Goal: Task Accomplishment & Management: Use online tool/utility

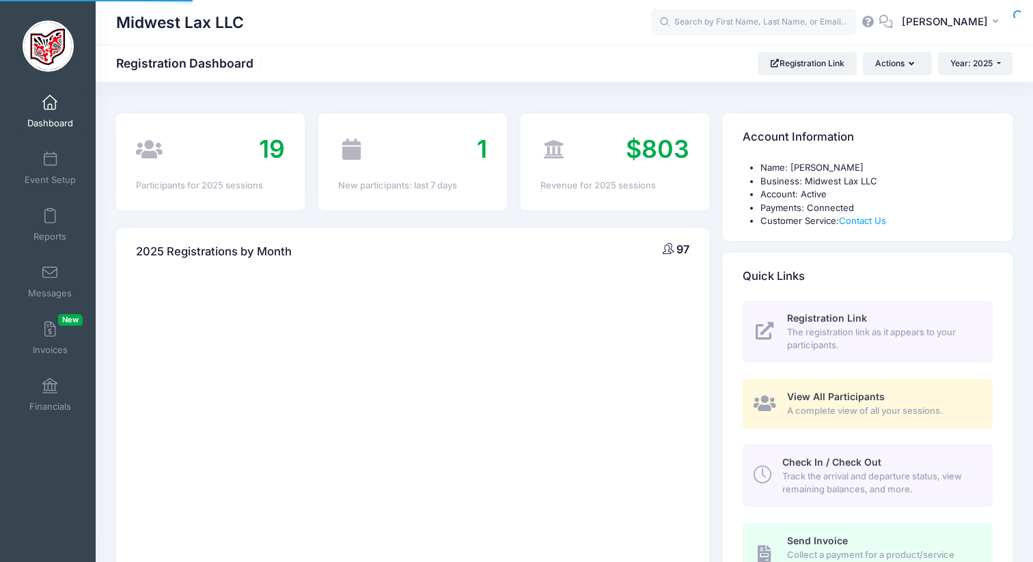
select select
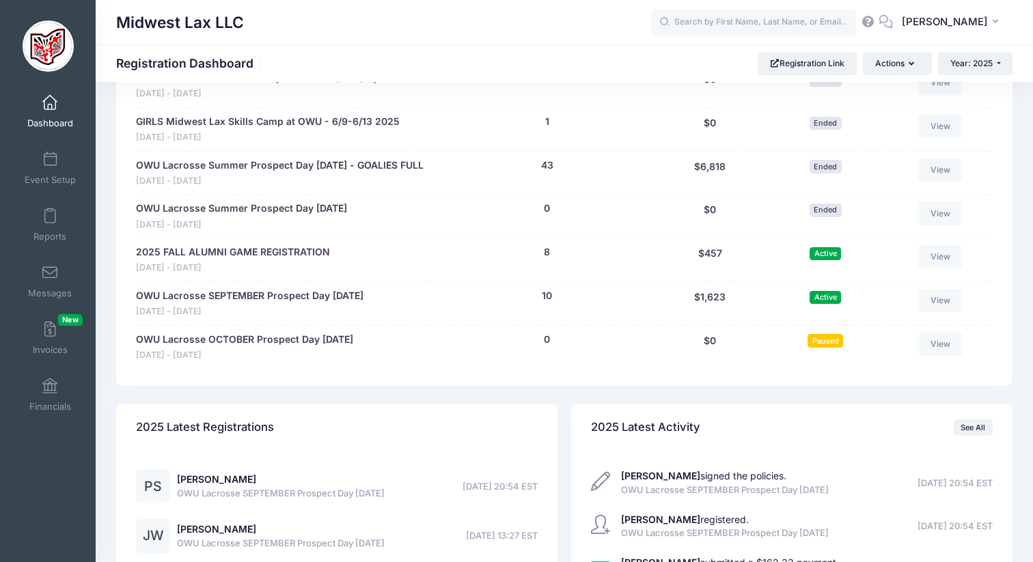
scroll to position [772, 0]
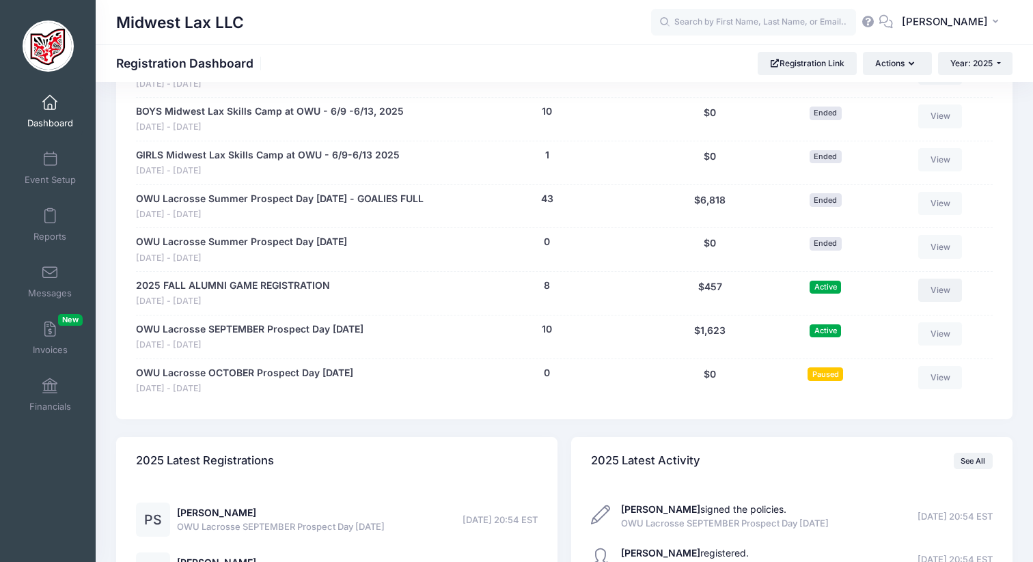
click at [932, 288] on link "View" at bounding box center [940, 290] width 44 height 23
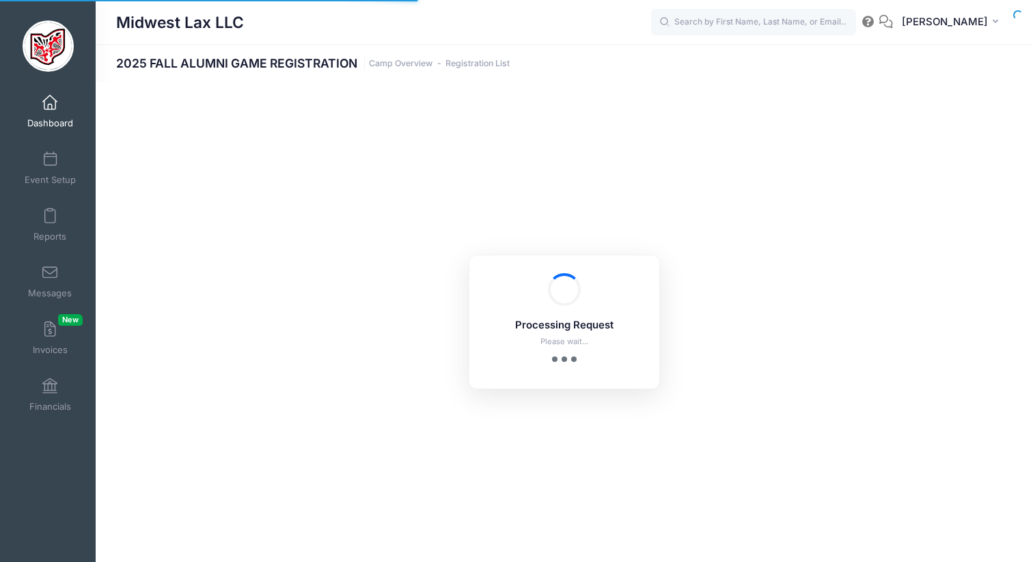
select select "10"
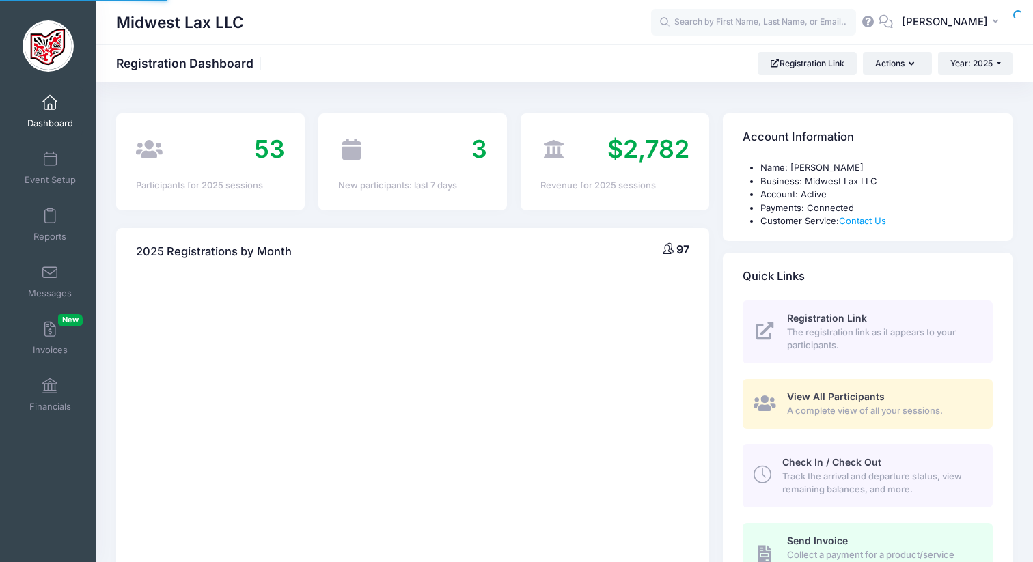
scroll to position [772, 0]
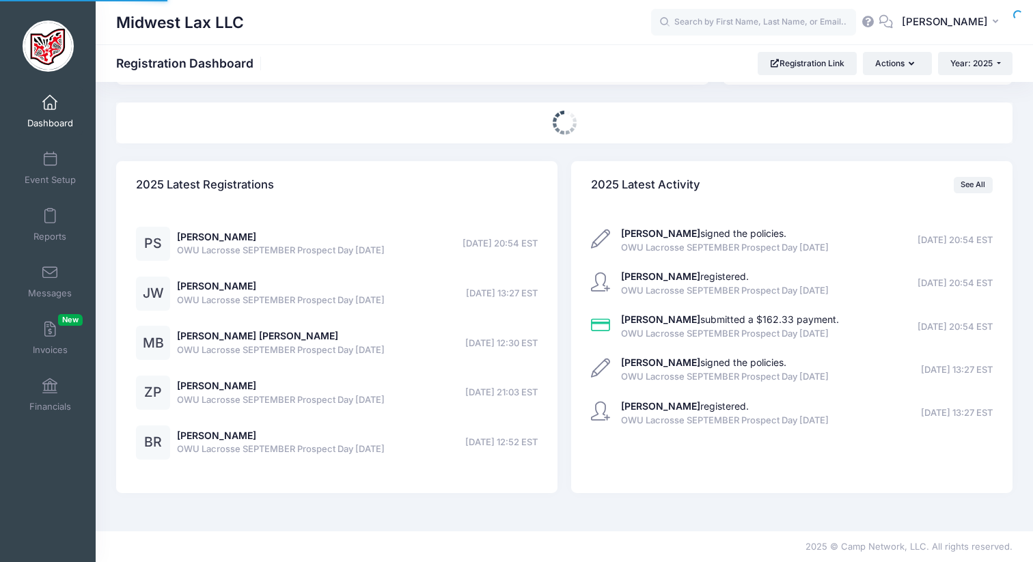
select select
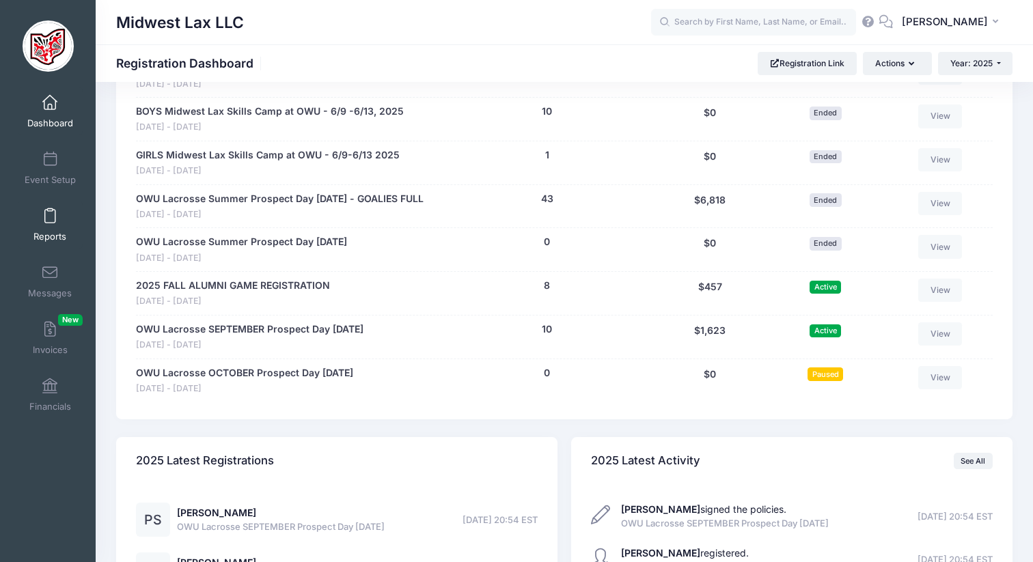
click at [59, 234] on span "Reports" at bounding box center [49, 237] width 33 height 12
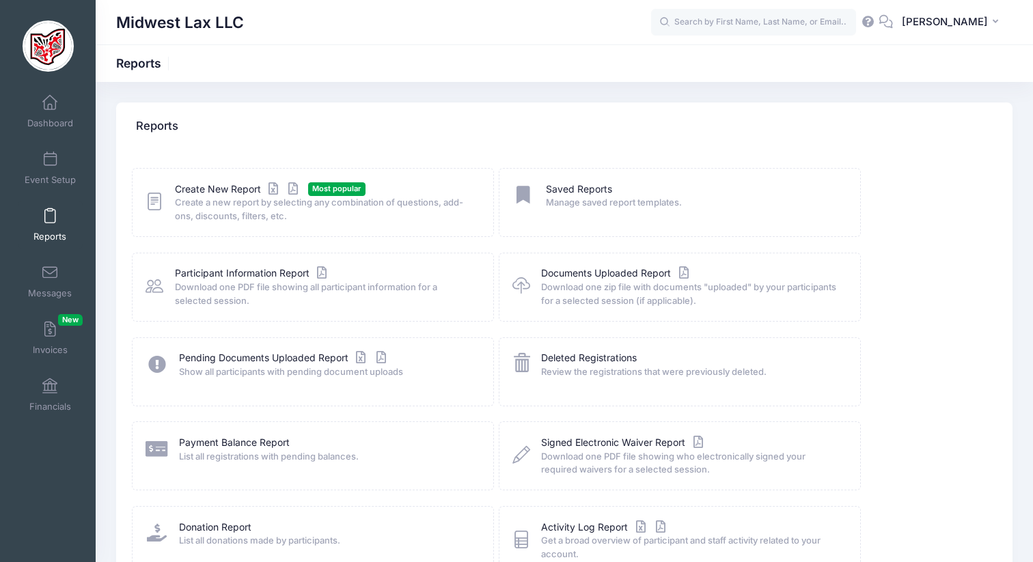
click at [216, 181] on div "Create New Report Most popular Create a new report by selecting any combination…" at bounding box center [313, 202] width 362 height 69
click at [219, 192] on link "Create New Report" at bounding box center [238, 189] width 127 height 14
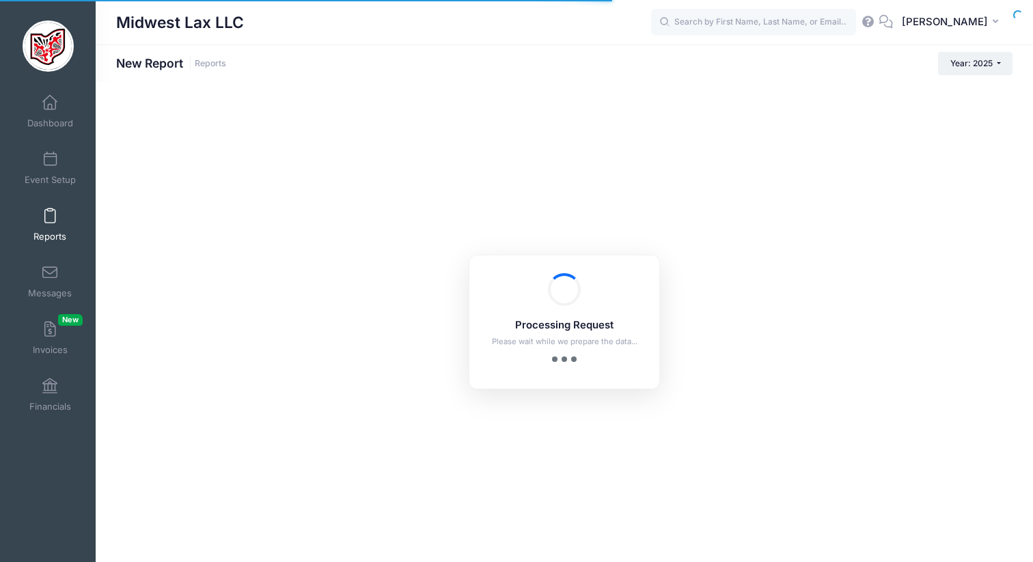
checkbox input "true"
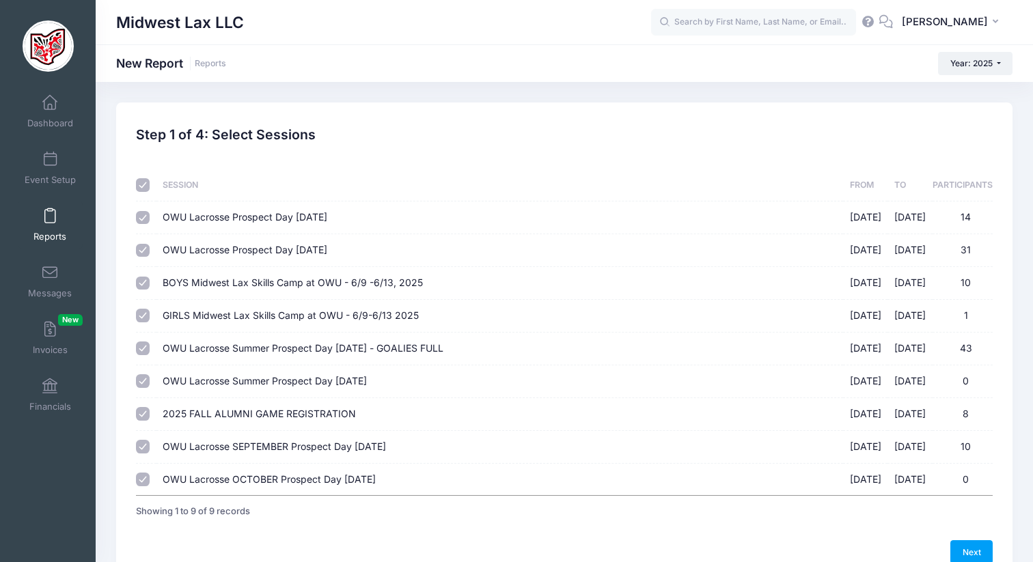
click at [143, 185] on input "checkbox" at bounding box center [143, 185] width 14 height 14
checkbox input "false"
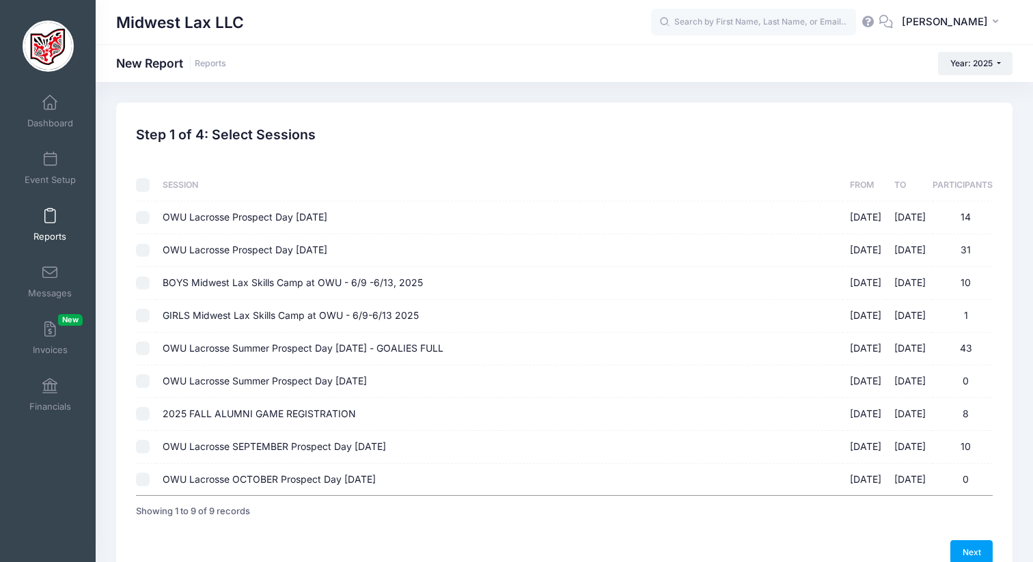
checkbox input "false"
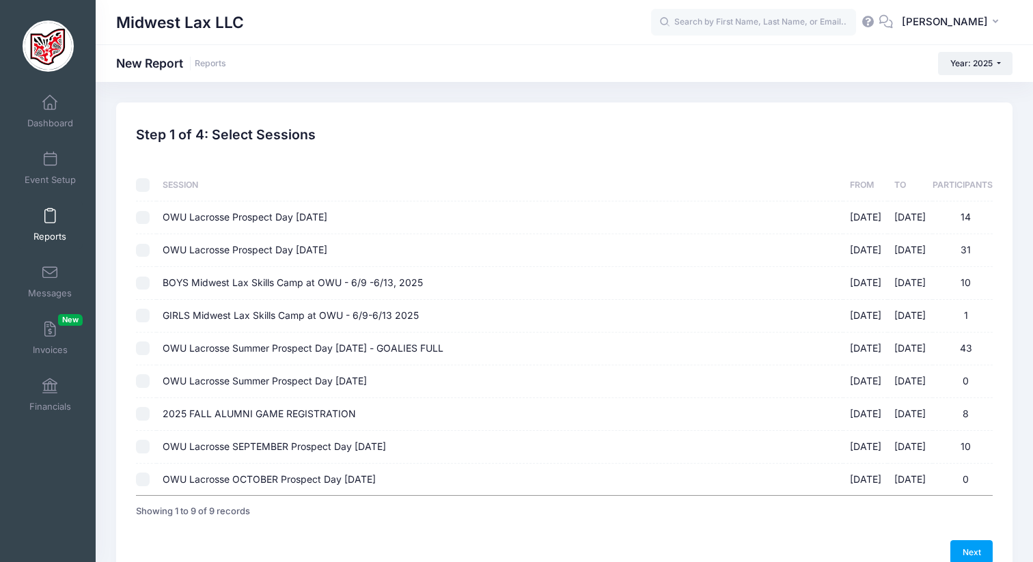
checkbox input "false"
click at [141, 408] on input "2025 FALL ALUMNI GAME REGISTRATION 09/20/2025 - 09/20/2025 8" at bounding box center [143, 414] width 14 height 14
checkbox input "true"
click at [966, 547] on link "Next" at bounding box center [971, 551] width 42 height 23
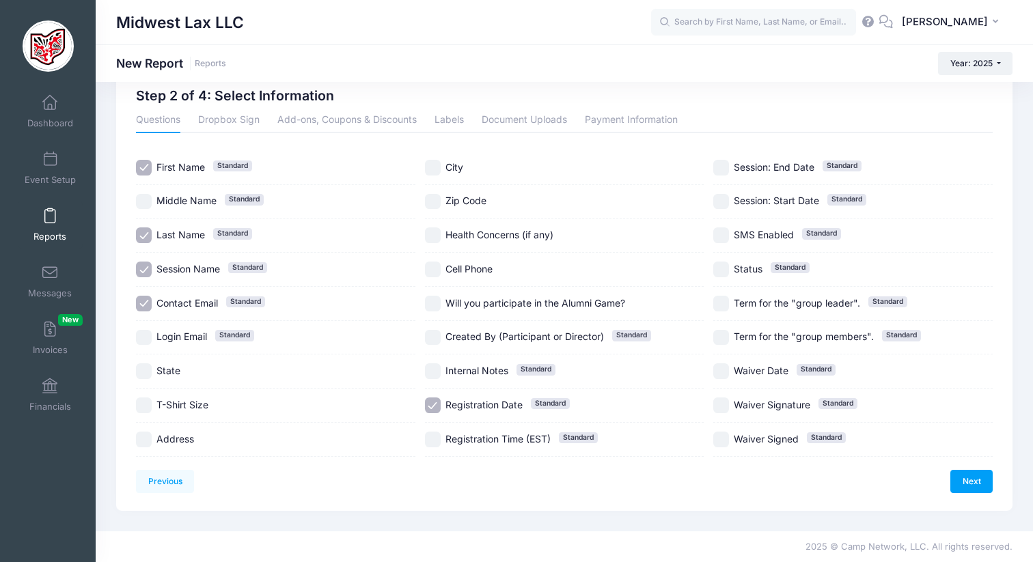
scroll to position [40, 0]
click at [142, 398] on input "T-Shirt Size" at bounding box center [144, 405] width 16 height 16
checkbox input "true"
click at [981, 468] on div "Previous Next Step 2 of 4: Select Information 1 Select Sessions 2 Select Inform…" at bounding box center [564, 287] width 856 height 412
click at [973, 483] on link "Next" at bounding box center [971, 480] width 42 height 23
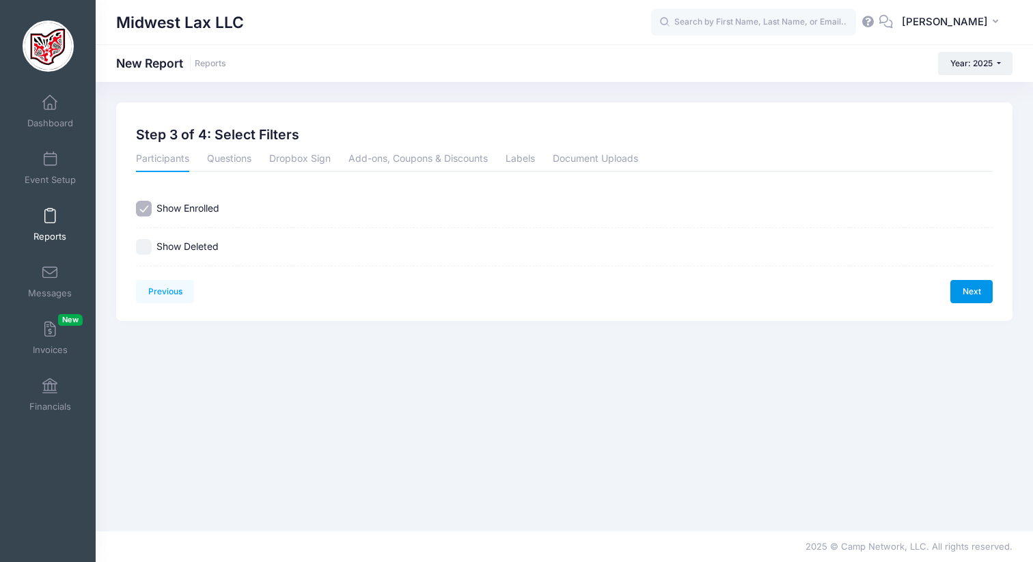
scroll to position [0, 0]
click at [966, 291] on link "Next" at bounding box center [971, 291] width 42 height 23
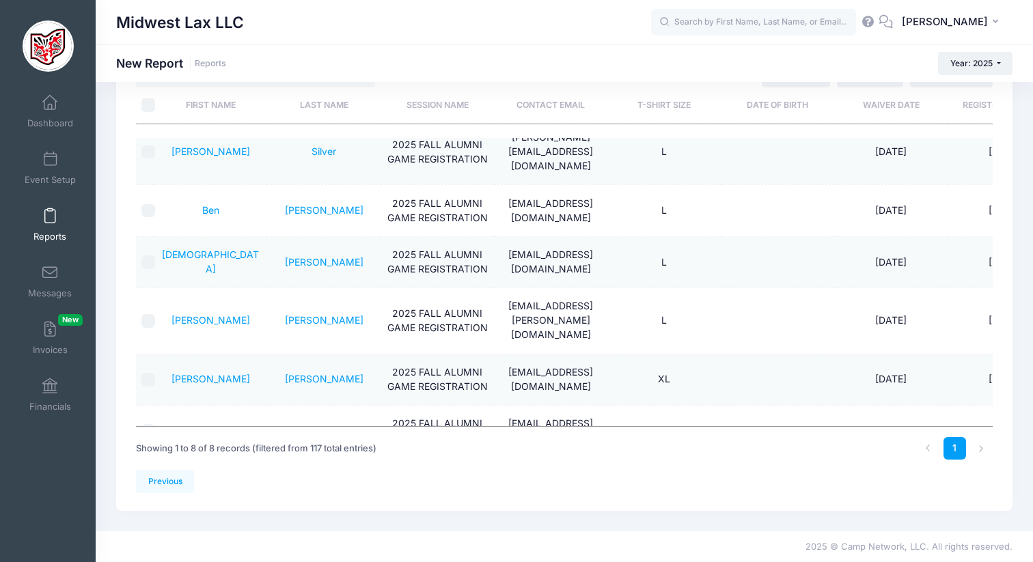
scroll to position [124, 0]
